Goal: Find specific page/section: Find specific page/section

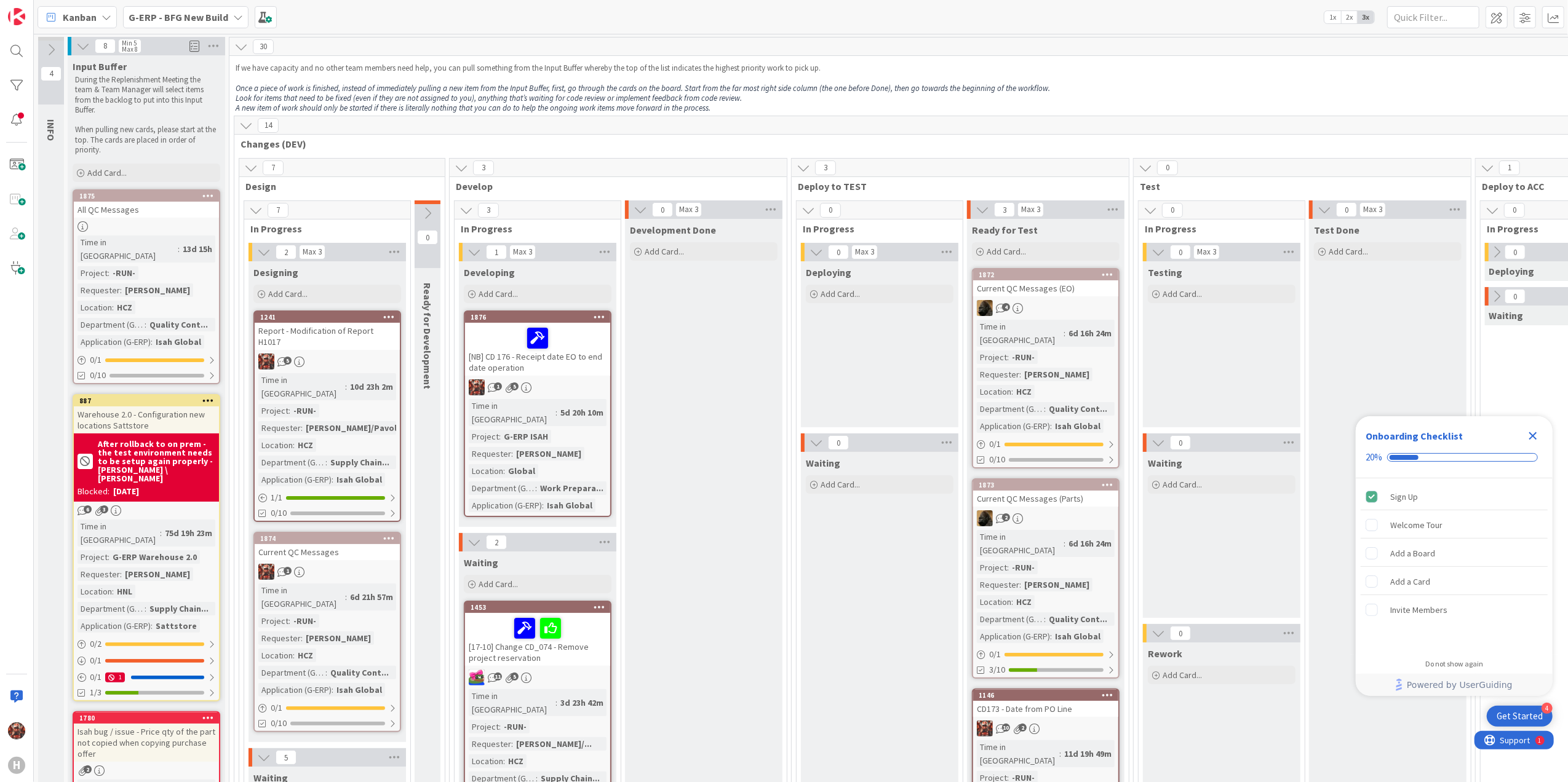
click at [1531, 435] on icon "Close Checklist" at bounding box center [1533, 436] width 8 height 8
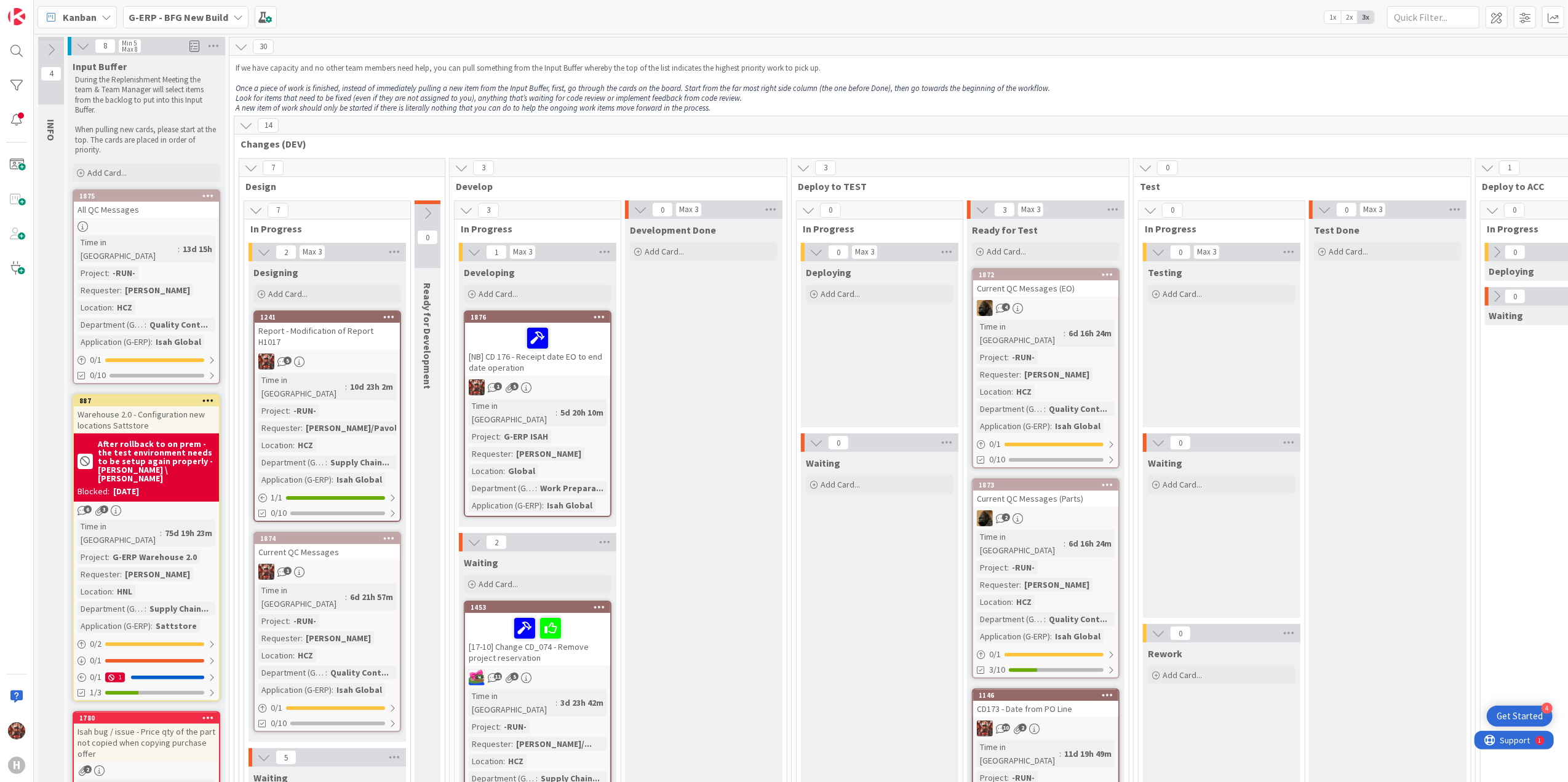
click at [153, 20] on b "G-ERP - BFG New Build" at bounding box center [178, 17] width 100 height 12
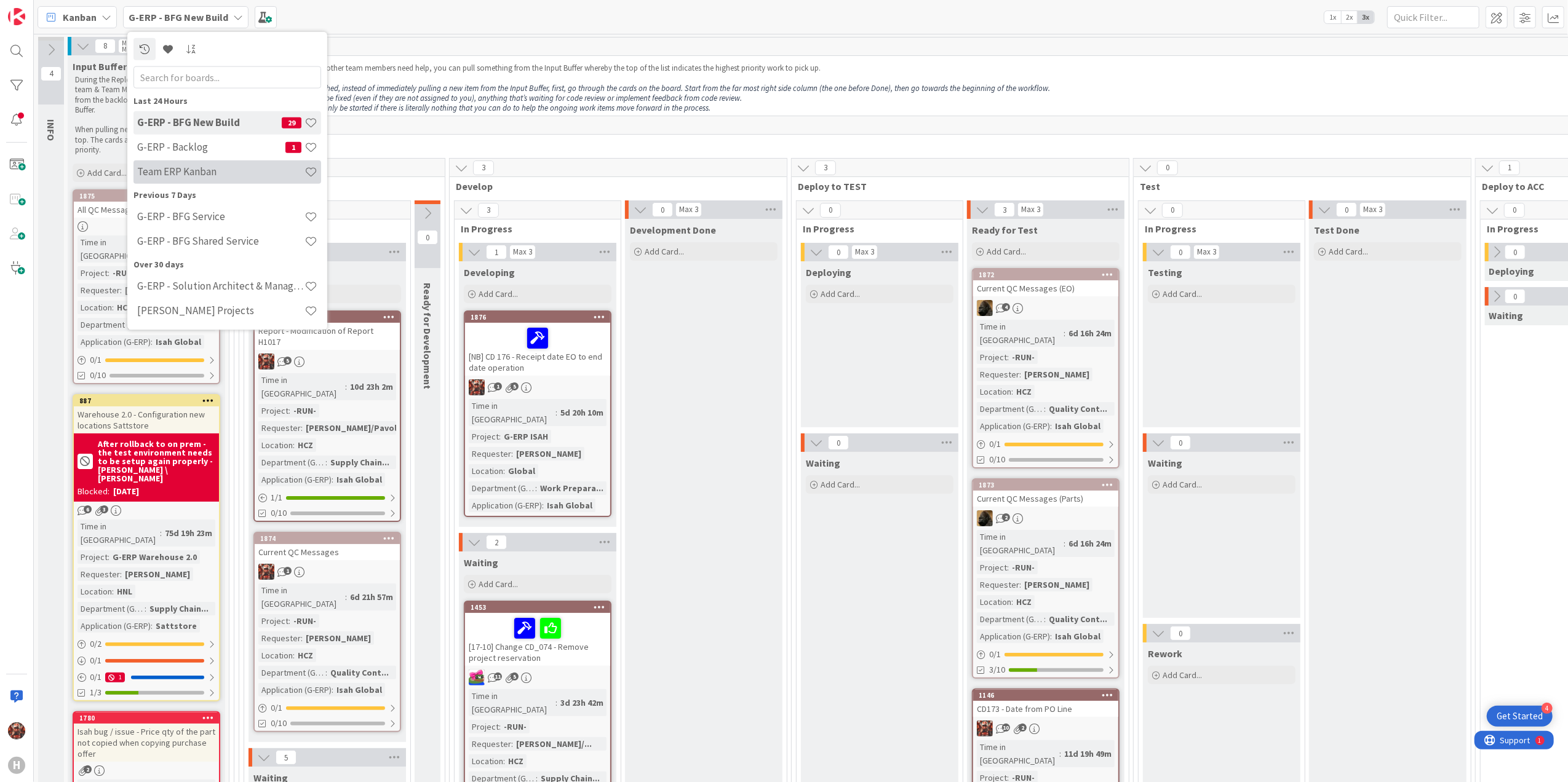
click at [203, 175] on h4 "Team ERP Kanban" at bounding box center [220, 171] width 167 height 12
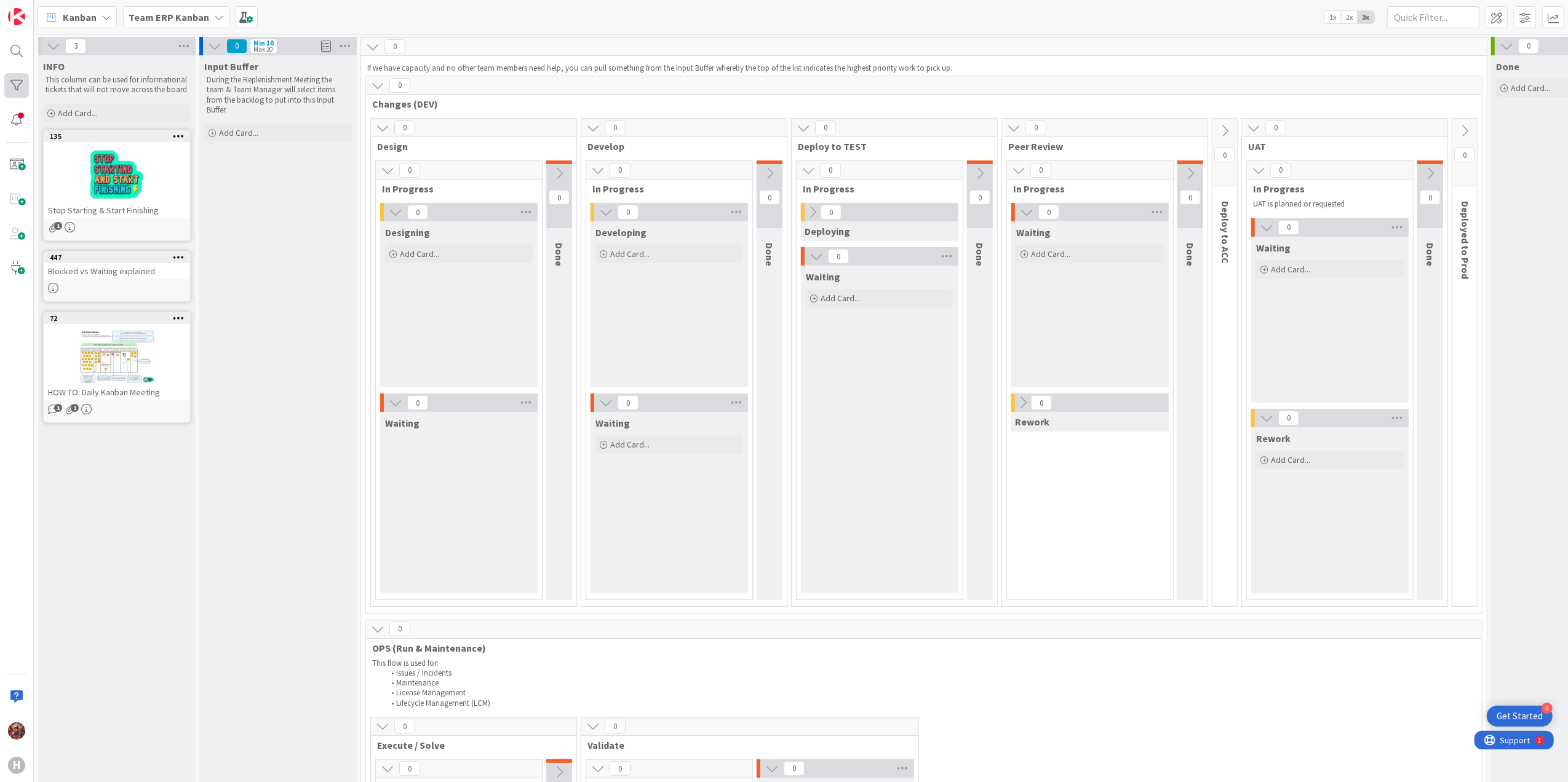
click at [6, 92] on div at bounding box center [16, 85] width 25 height 25
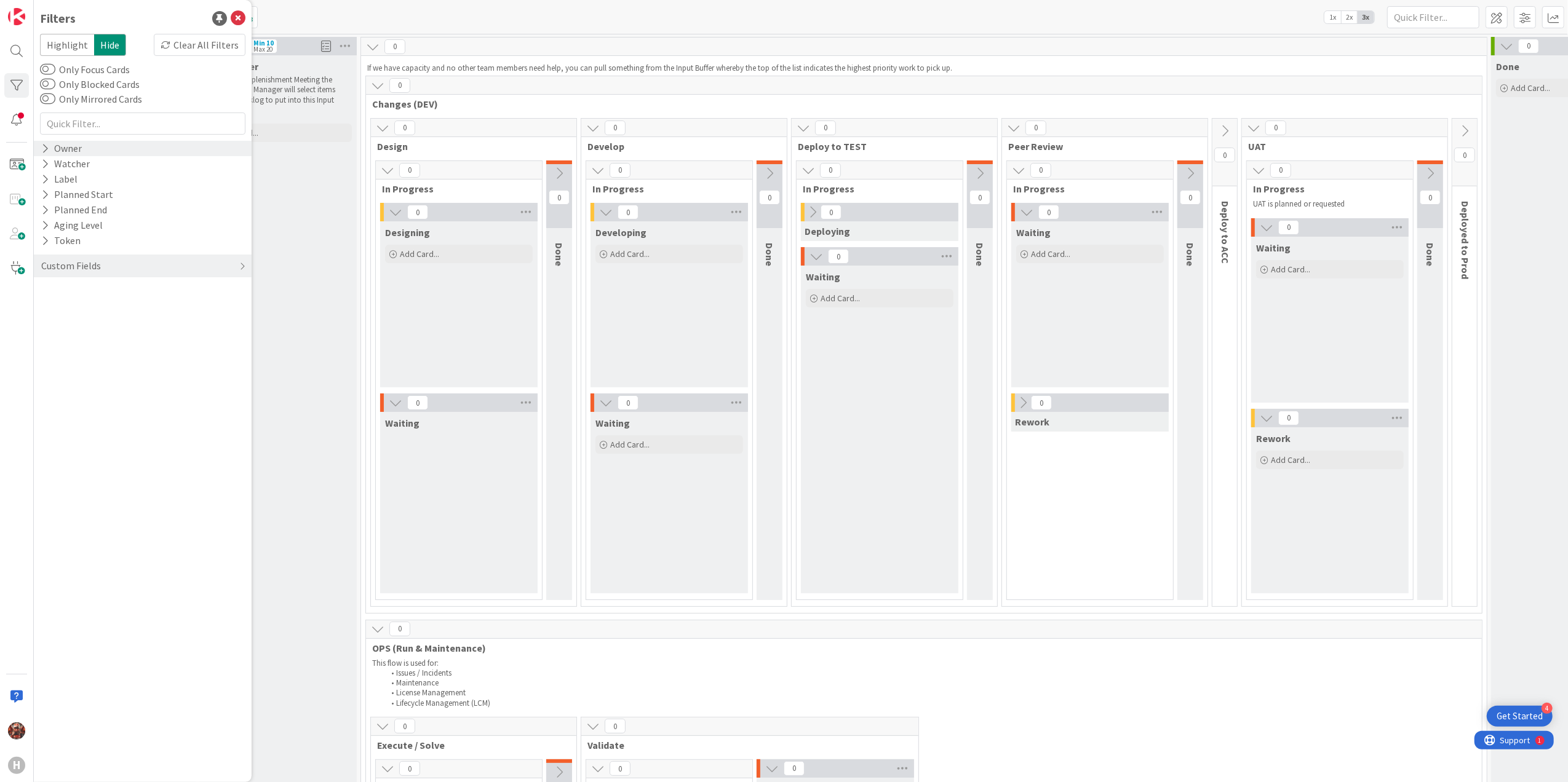
click at [62, 151] on div "Owner" at bounding box center [61, 148] width 43 height 16
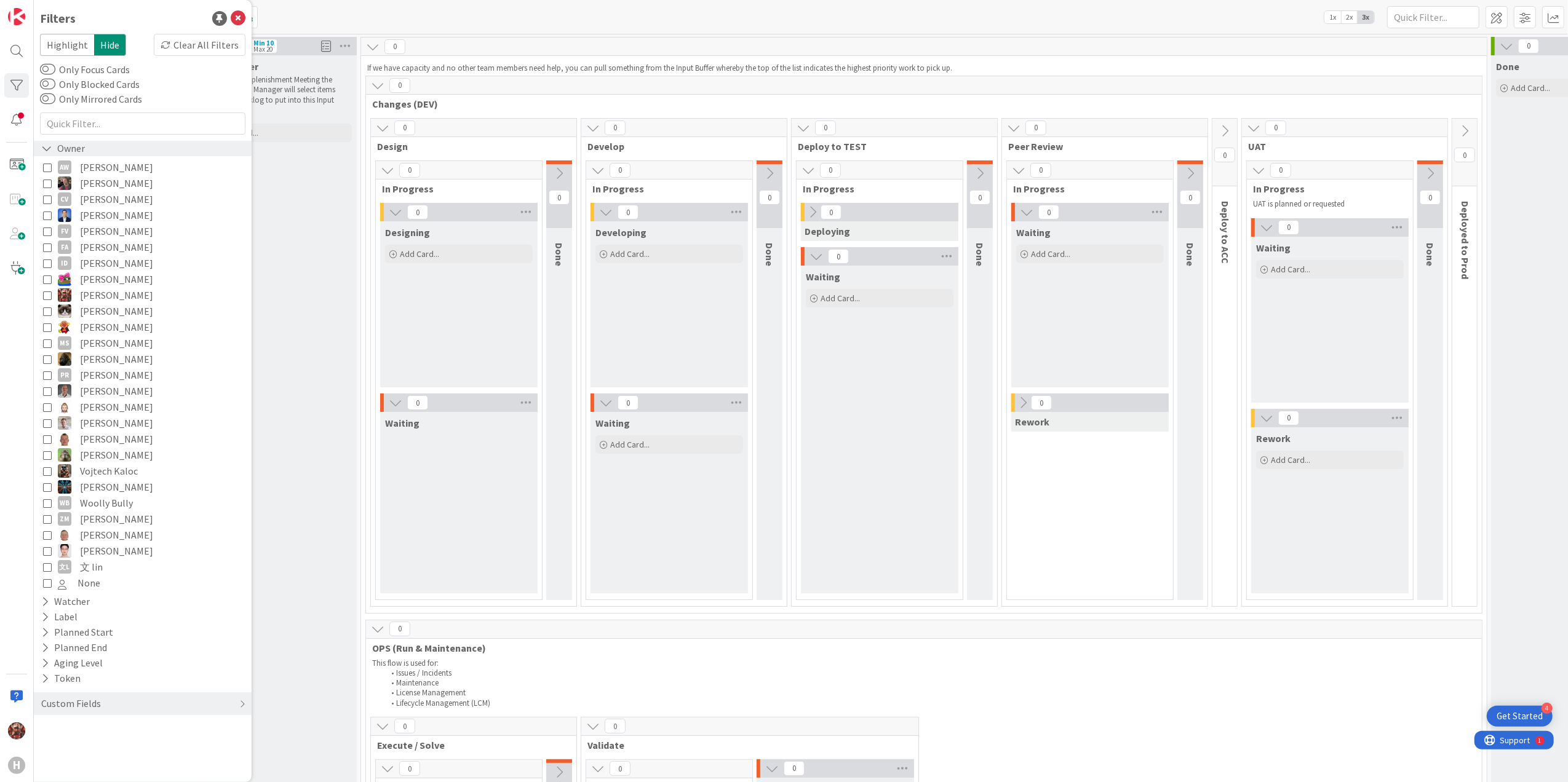
click at [62, 151] on div "Owner" at bounding box center [63, 148] width 46 height 16
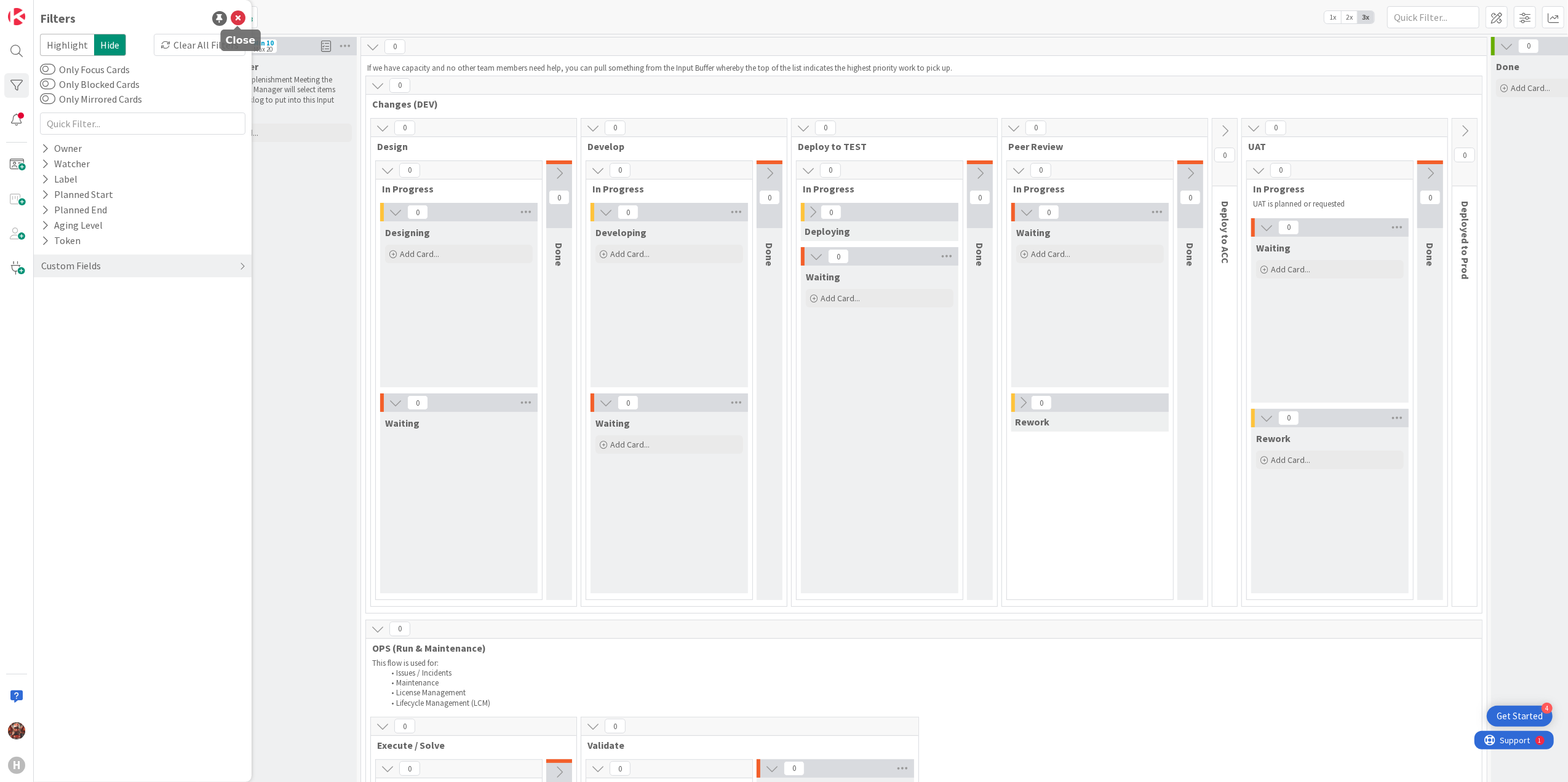
click at [240, 20] on icon at bounding box center [237, 18] width 15 height 15
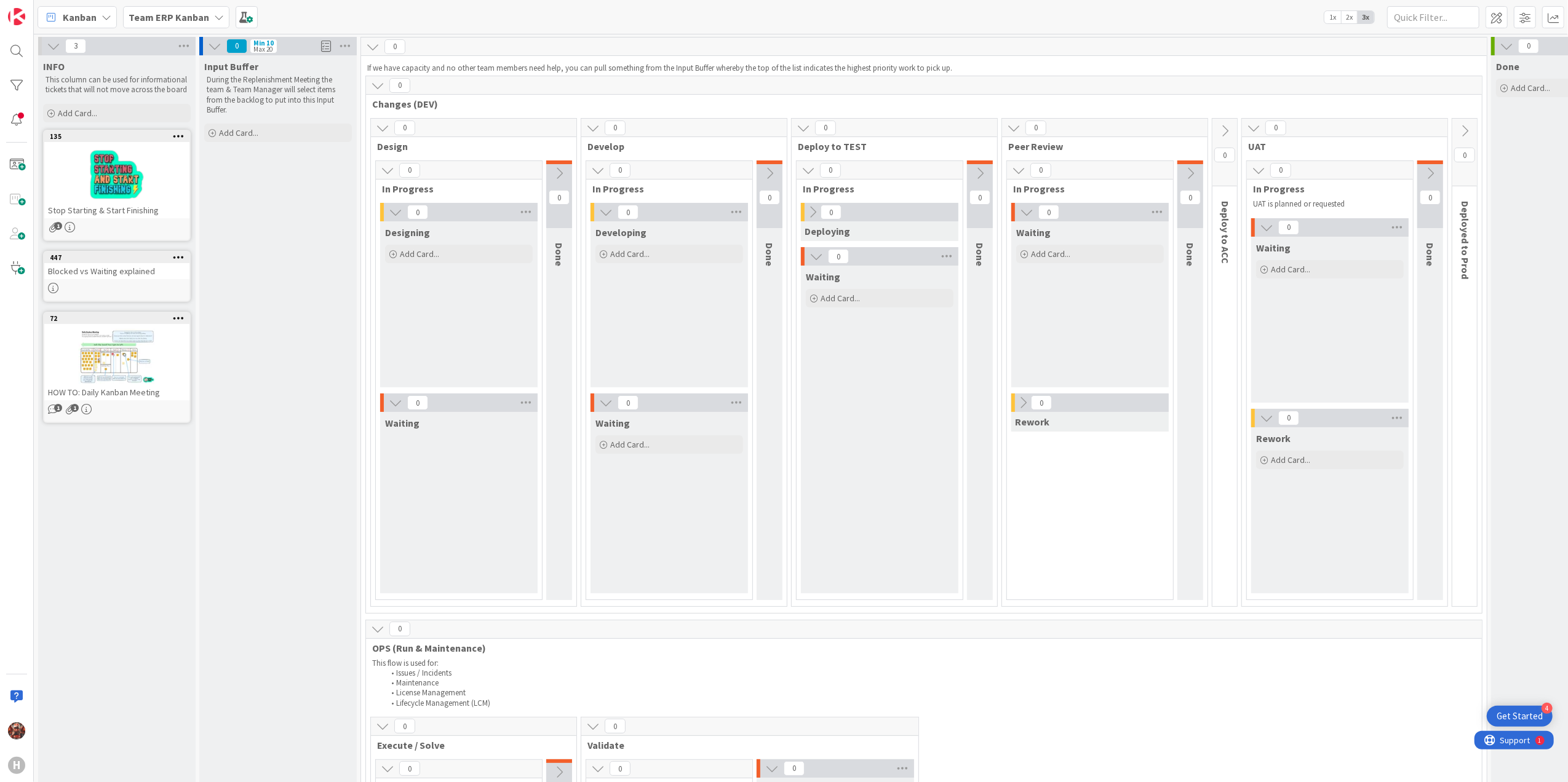
click at [96, 21] on span "Kanban" at bounding box center [80, 17] width 34 height 15
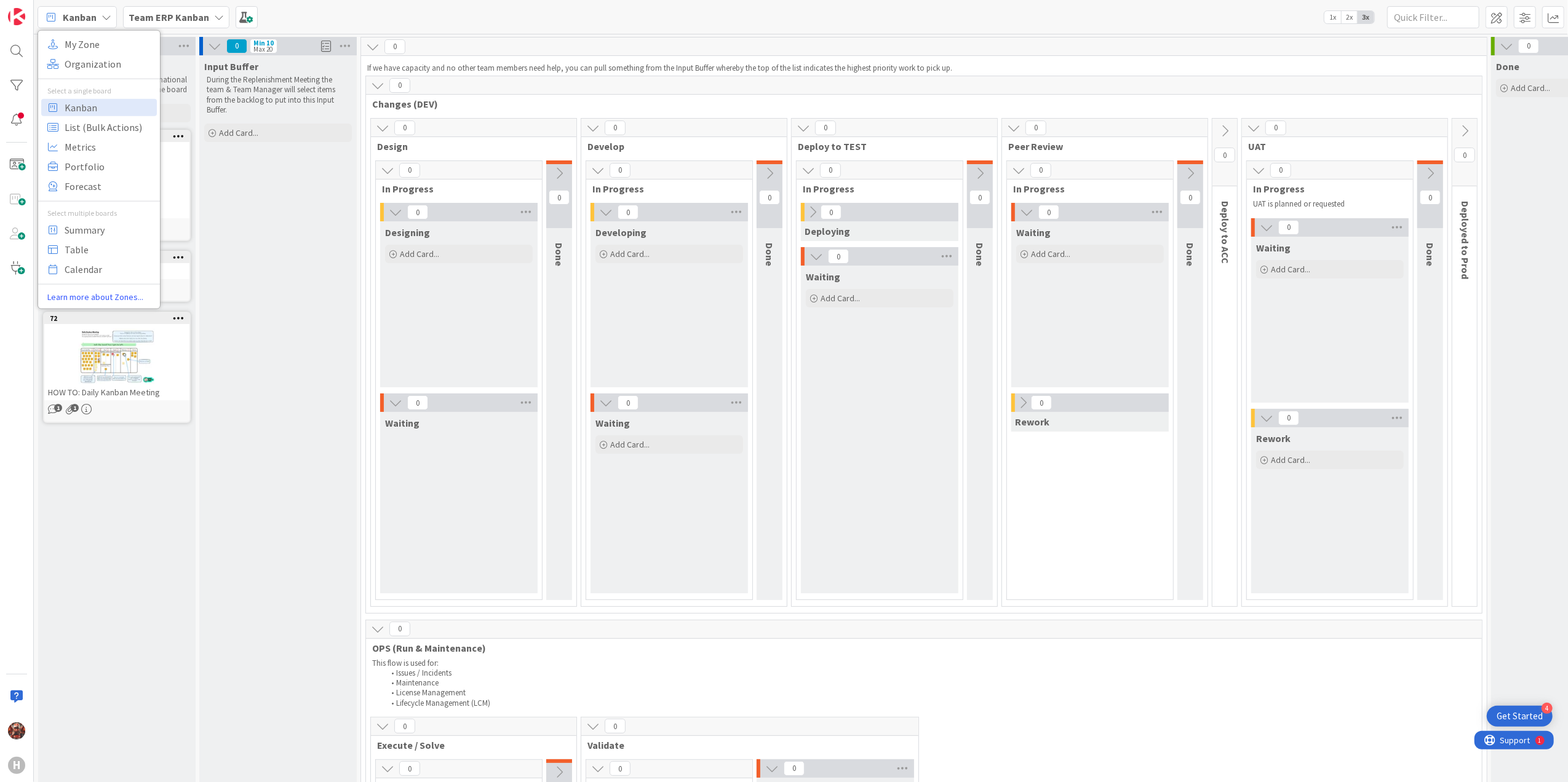
click at [95, 20] on span "Kanban" at bounding box center [80, 17] width 34 height 15
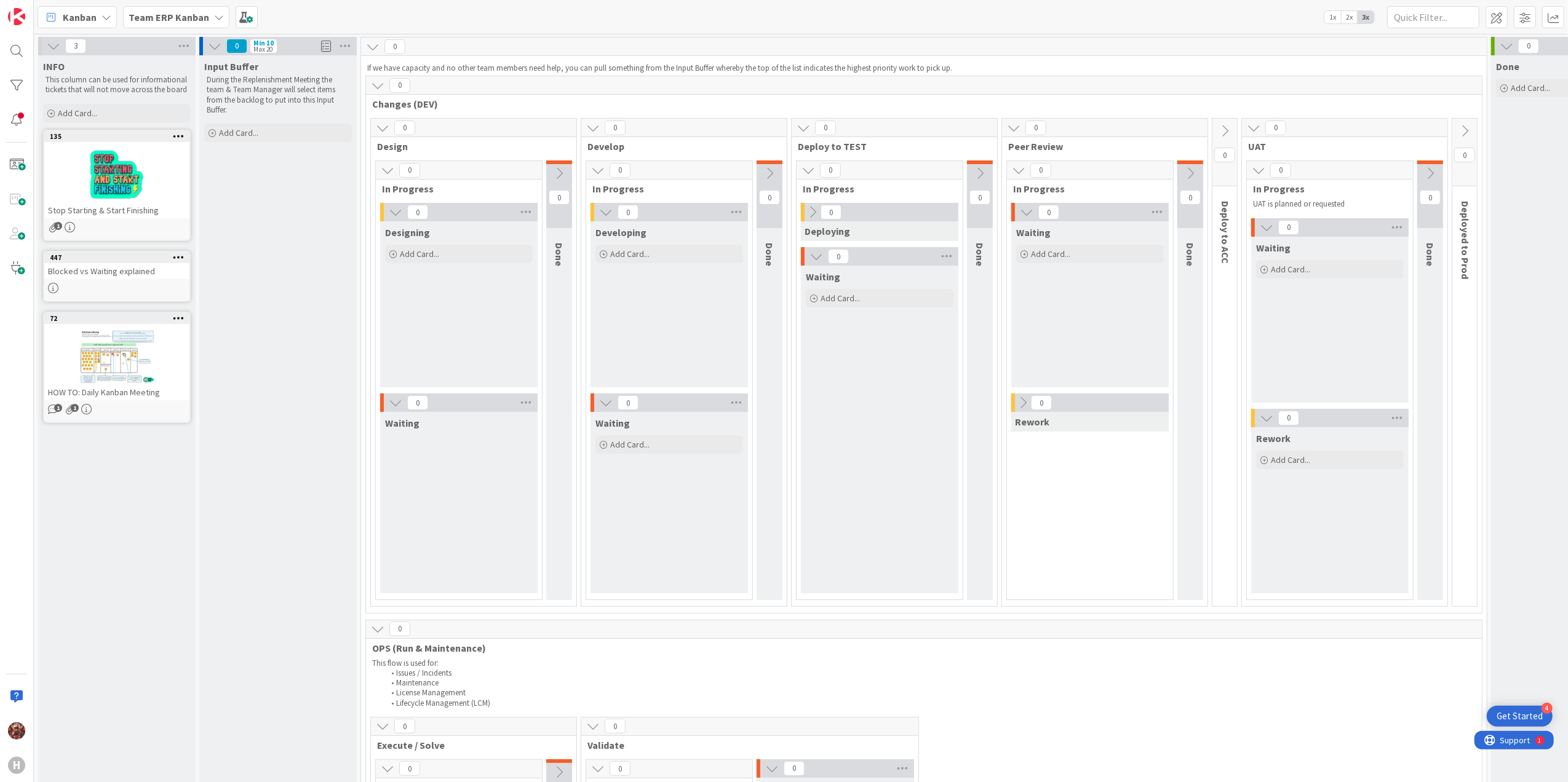
click at [151, 16] on b "Team ERP Kanban" at bounding box center [169, 17] width 81 height 12
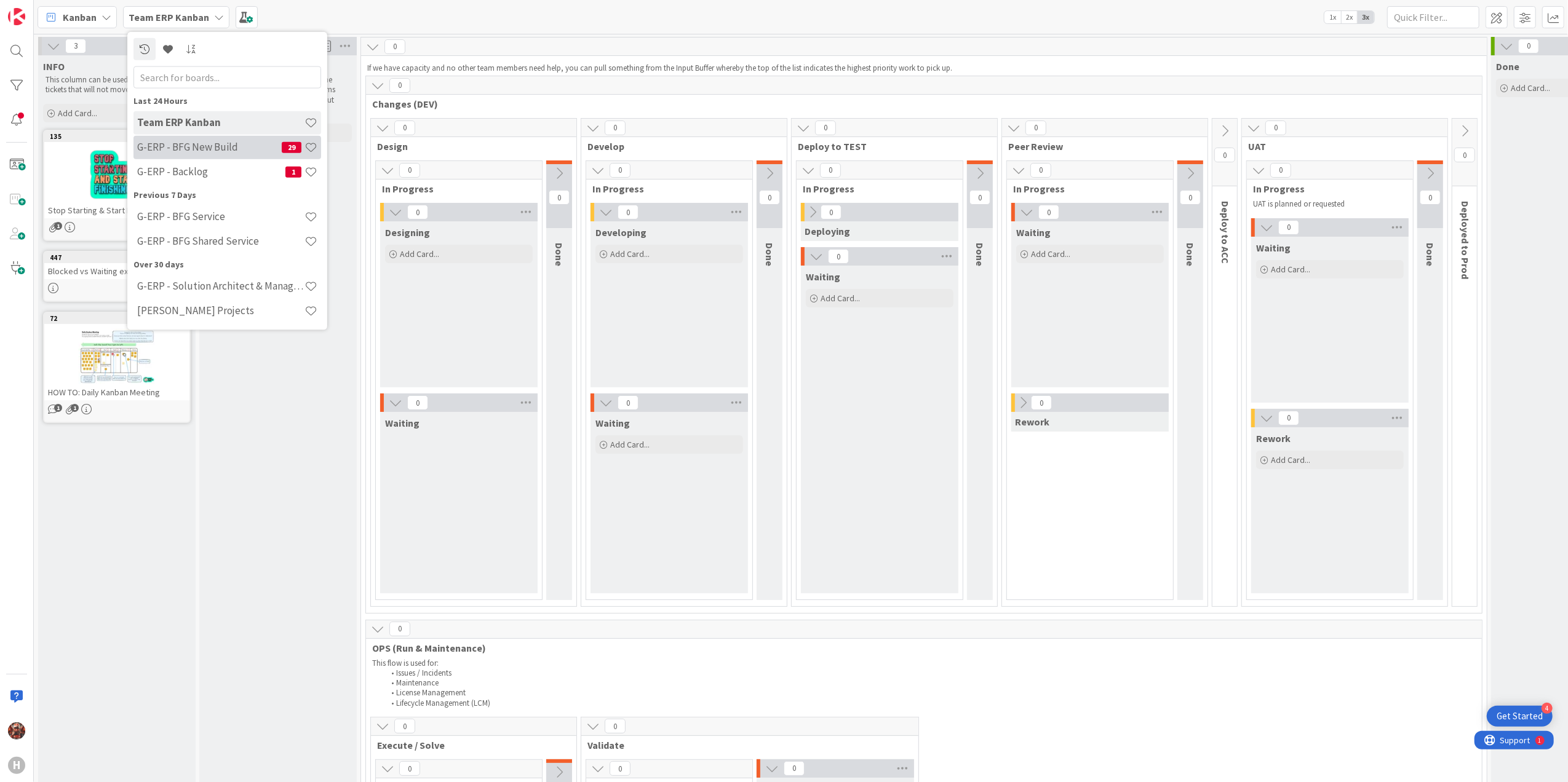
click at [211, 150] on h4 "G-ERP - BFG New Build" at bounding box center [209, 146] width 145 height 12
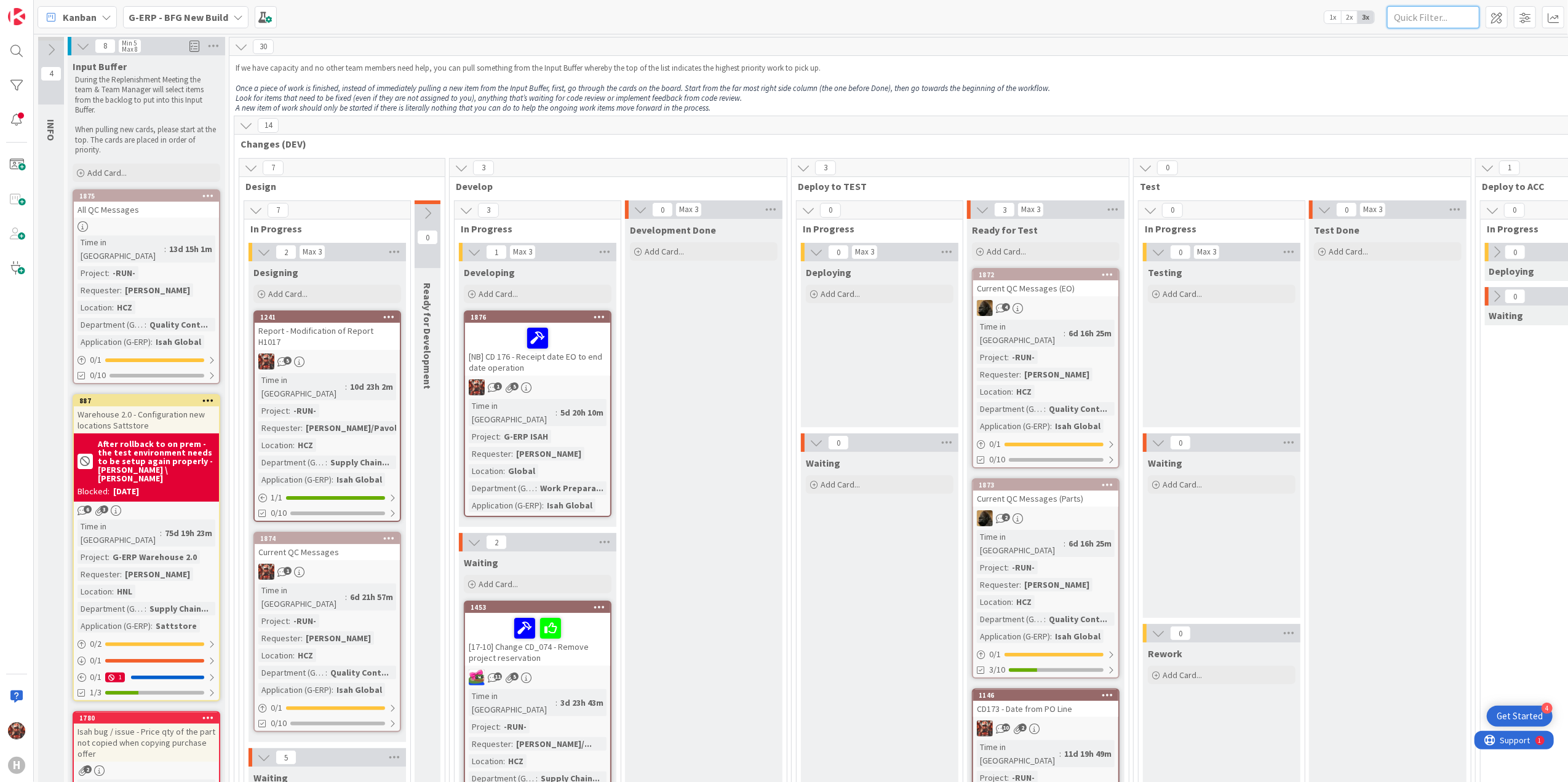
click at [1437, 16] on input "text" at bounding box center [1433, 17] width 93 height 22
type input "SCP"
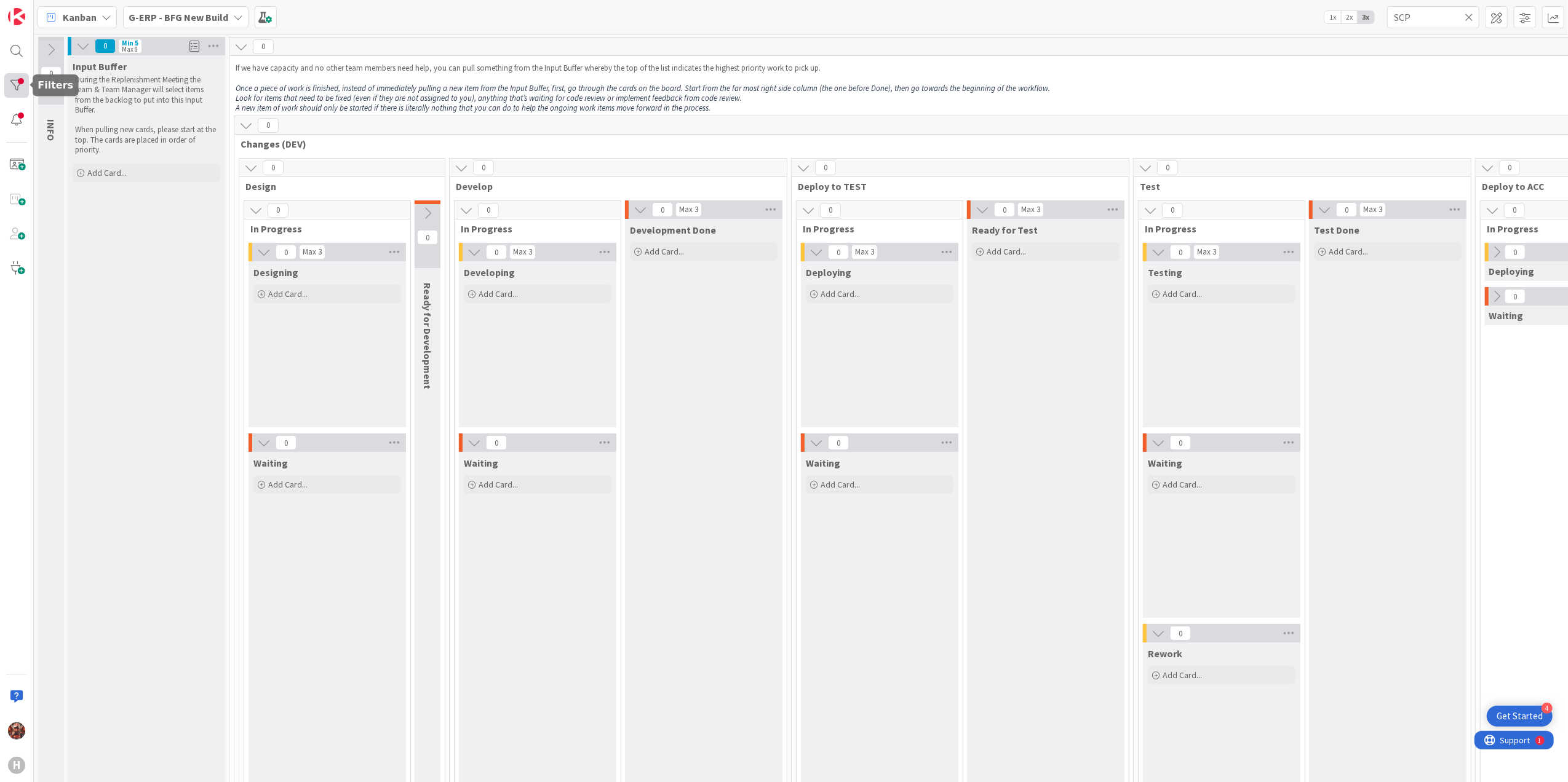
click at [25, 80] on div at bounding box center [16, 85] width 25 height 25
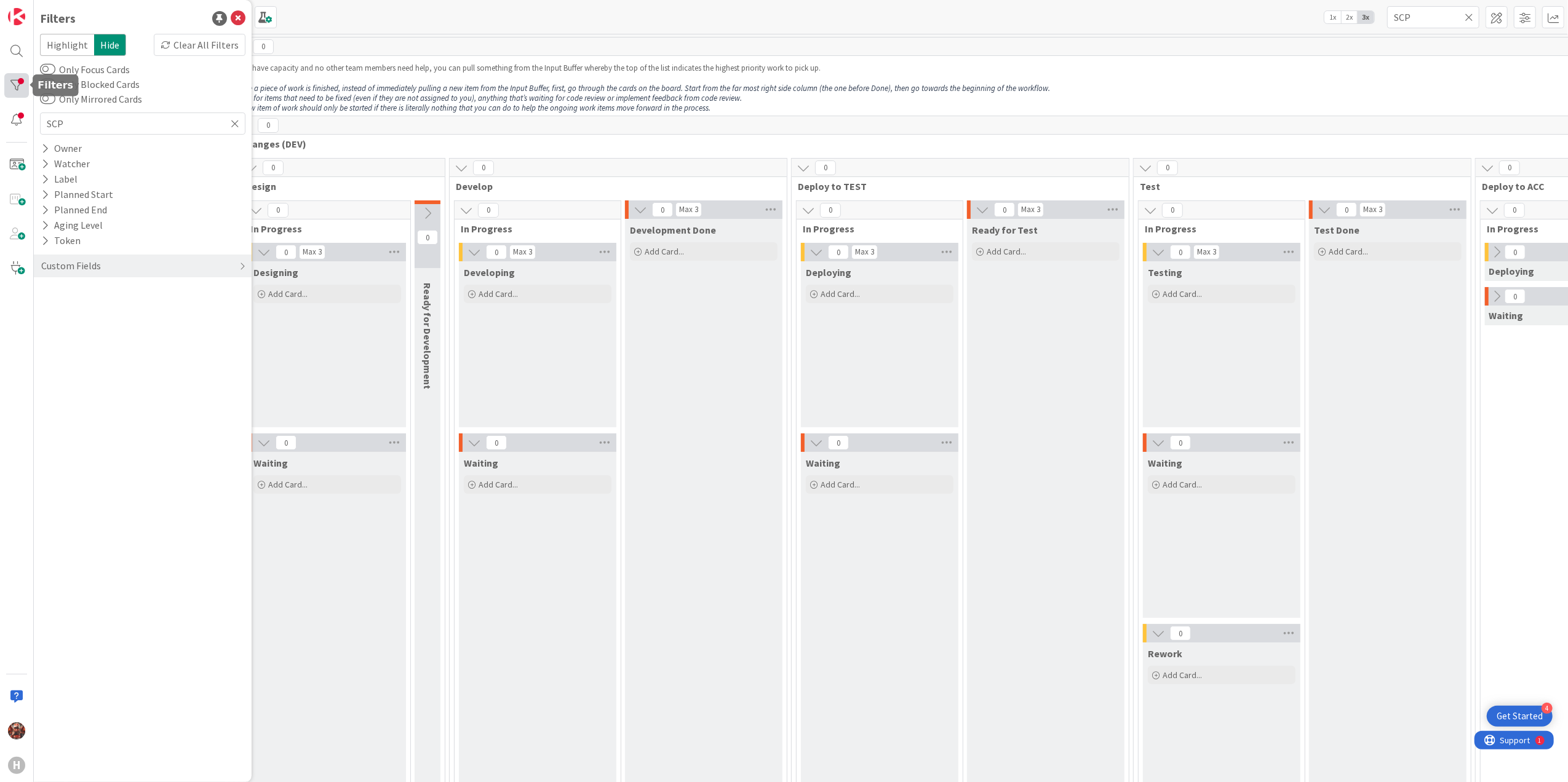
click at [23, 80] on div at bounding box center [16, 85] width 25 height 25
click at [231, 126] on icon at bounding box center [235, 124] width 8 height 11
click at [237, 13] on icon at bounding box center [237, 18] width 15 height 15
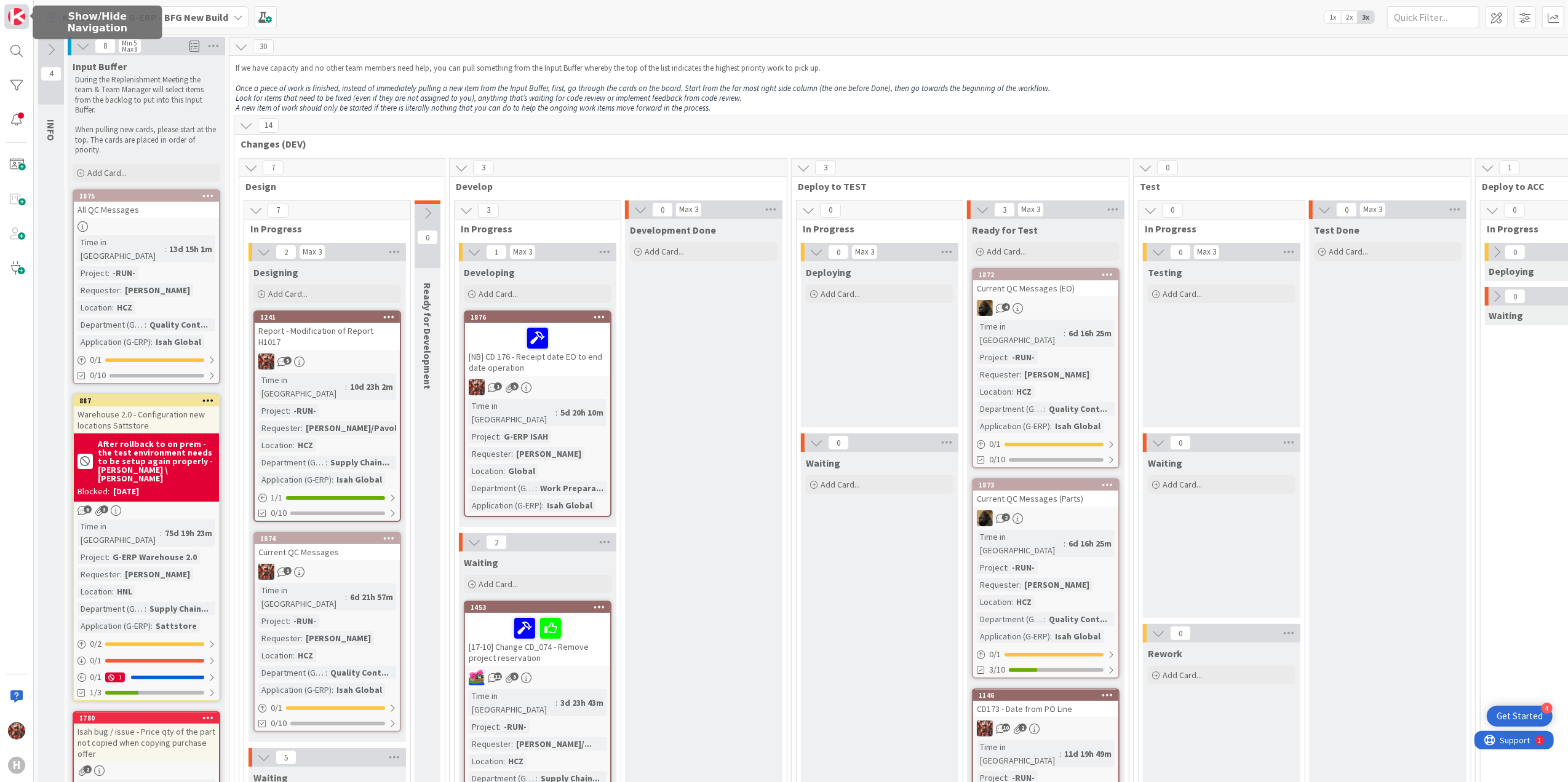
click at [18, 20] on img at bounding box center [16, 16] width 17 height 17
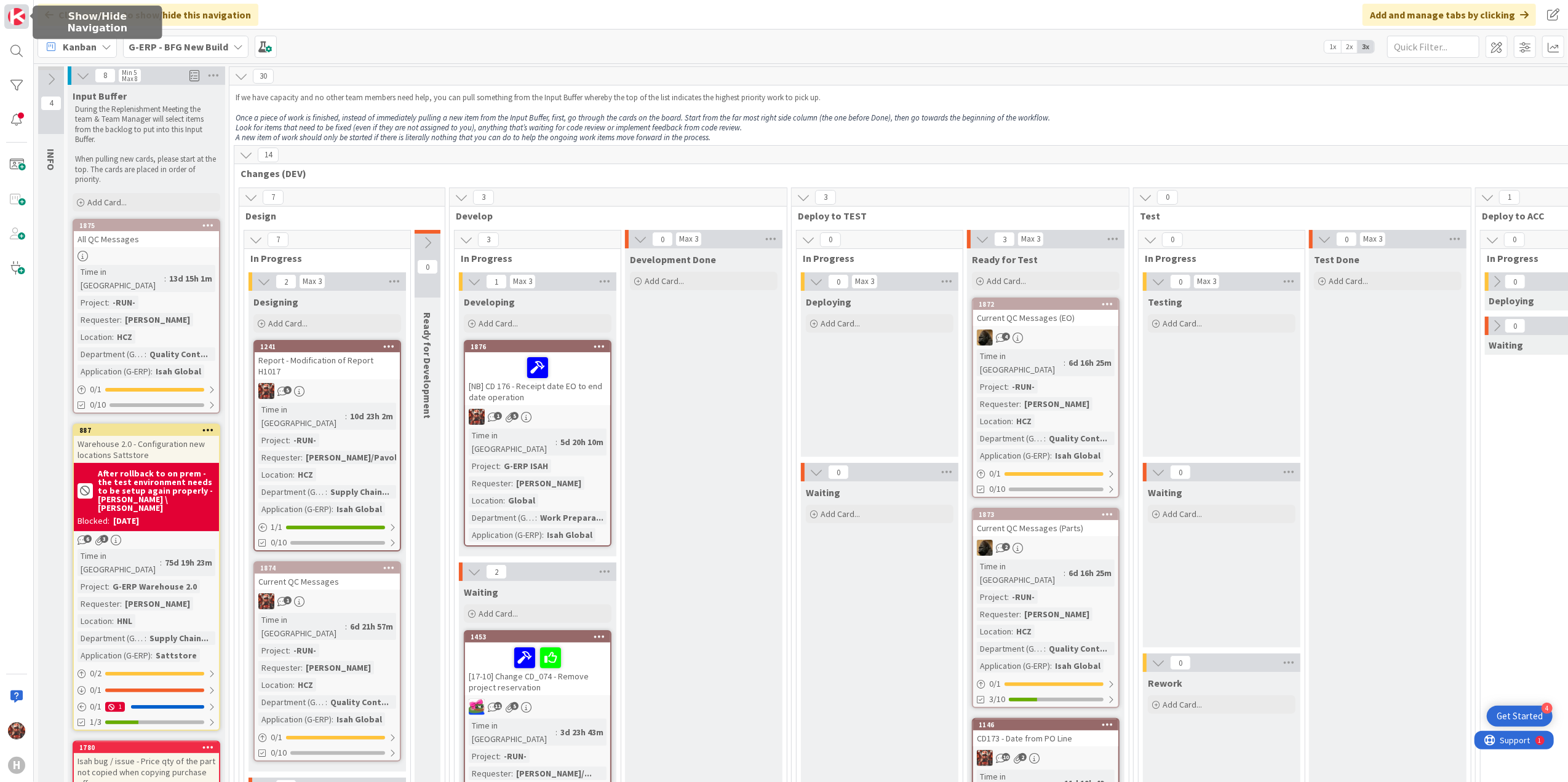
click at [20, 17] on img at bounding box center [16, 16] width 17 height 17
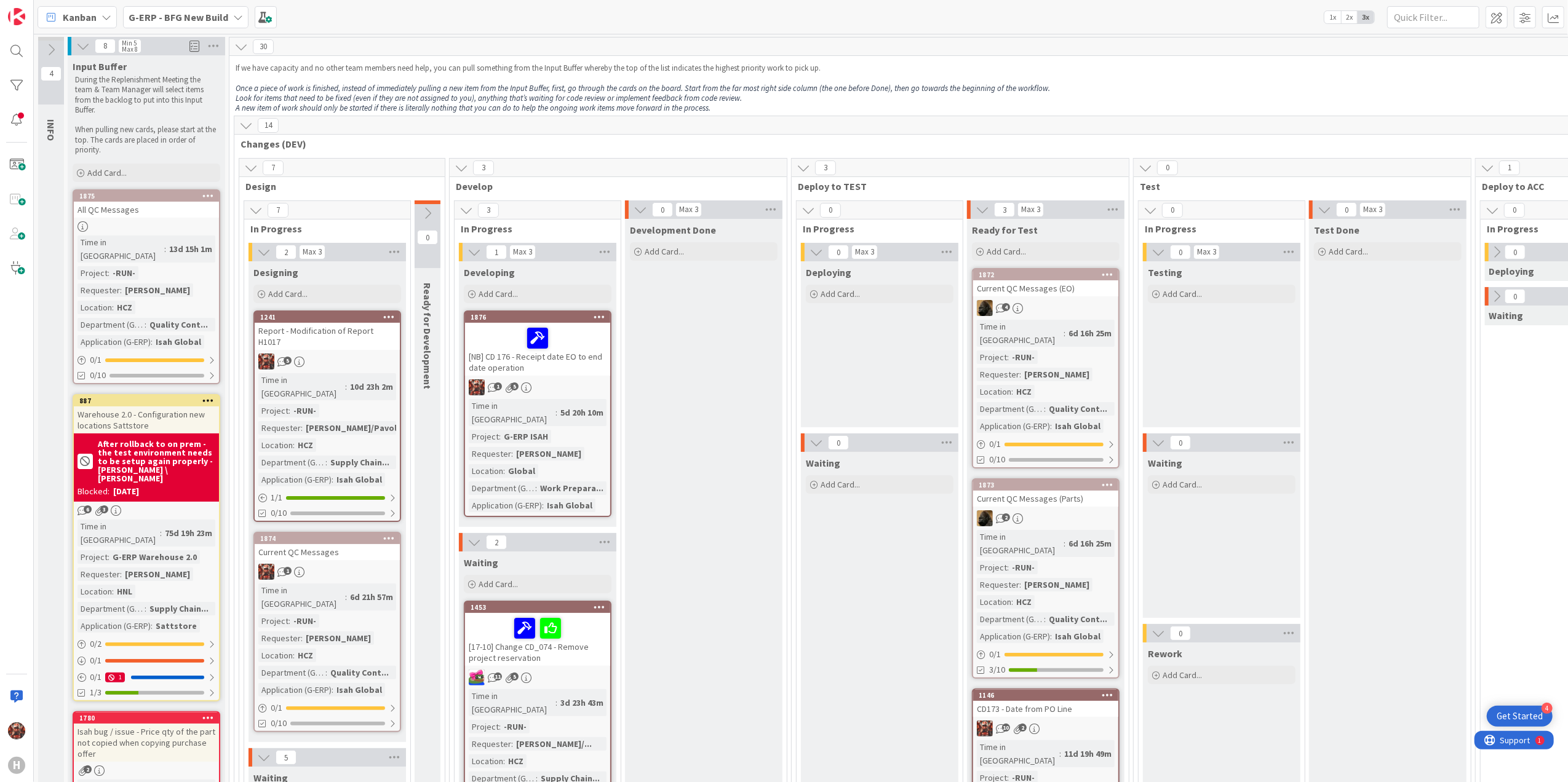
click at [166, 25] on div "G-ERP - BFG New Build" at bounding box center [186, 17] width 126 height 22
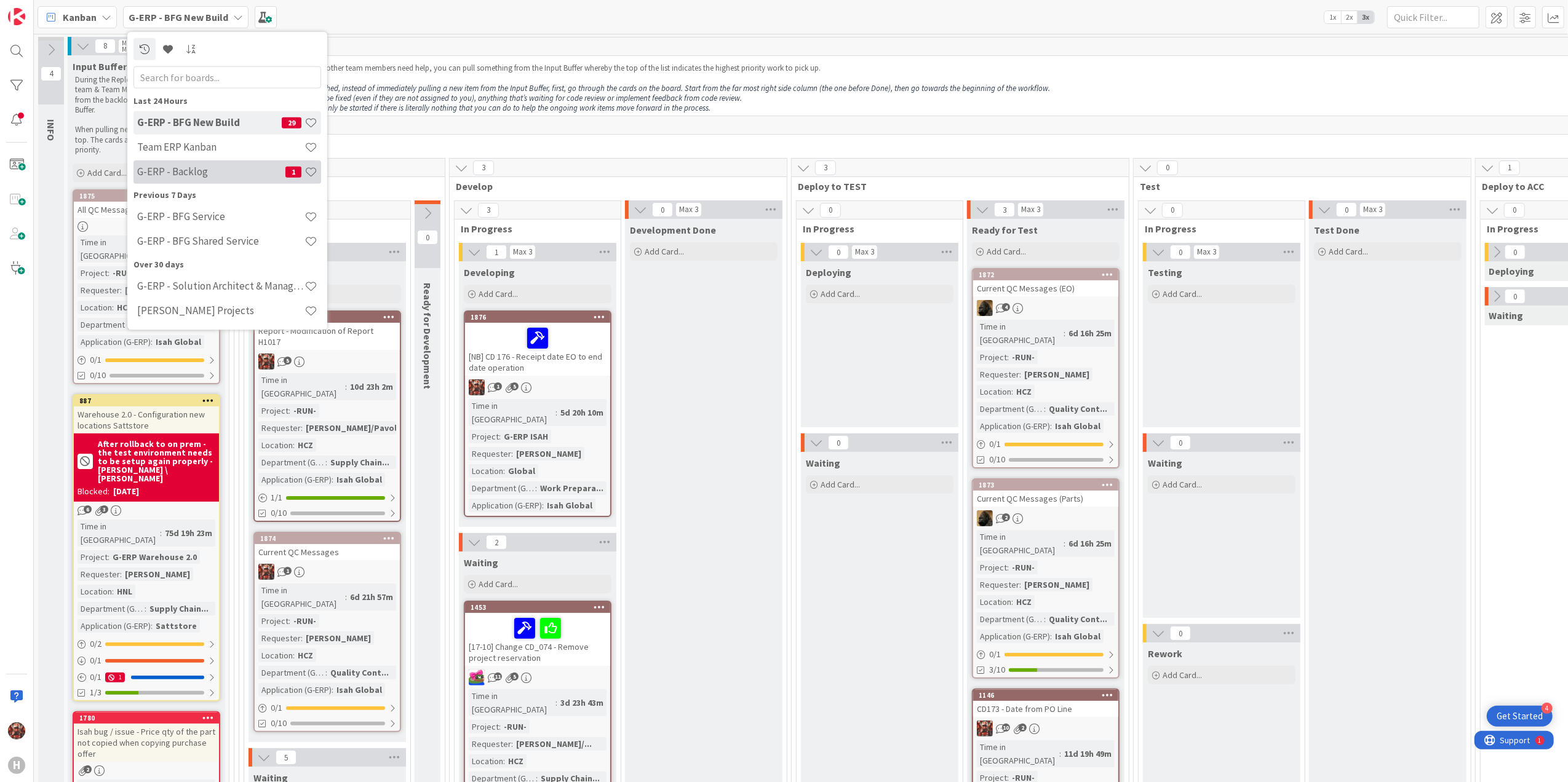
click at [216, 177] on h4 "G-ERP - Backlog" at bounding box center [211, 171] width 148 height 12
